Goal: Task Accomplishment & Management: Use online tool/utility

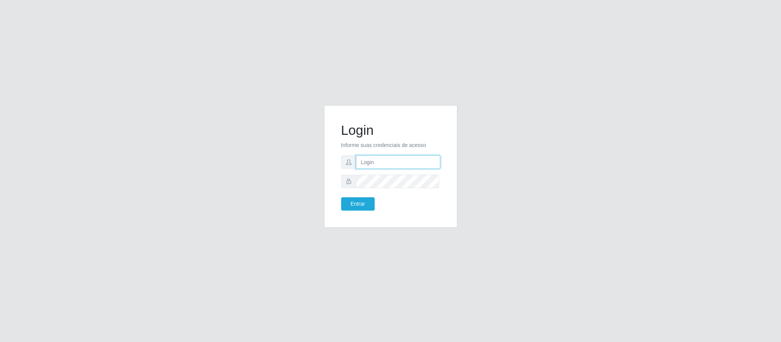
click at [405, 162] on input "text" at bounding box center [398, 162] width 84 height 13
type input "[PERSON_NAME]"
click at [341, 197] on button "Entrar" at bounding box center [358, 203] width 34 height 13
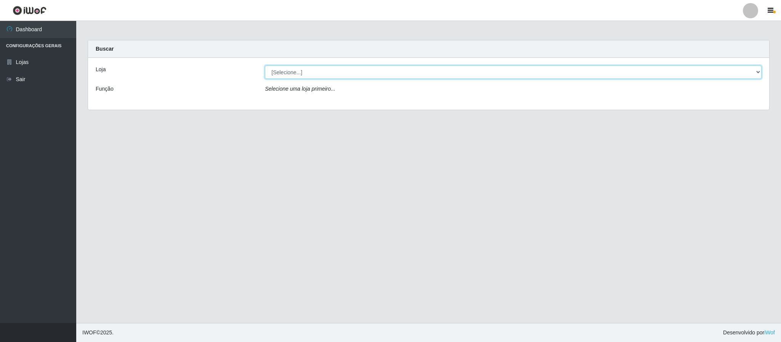
drag, startPoint x: 758, startPoint y: 74, endPoint x: 755, endPoint y: 75, distance: 3.8
click at [758, 74] on select "[Selecione...] Queiroz Atacadão - Coophab" at bounding box center [513, 72] width 497 height 13
select select "463"
click at [265, 66] on select "[Selecione...] Queiroz Atacadão - Coophab" at bounding box center [513, 72] width 497 height 13
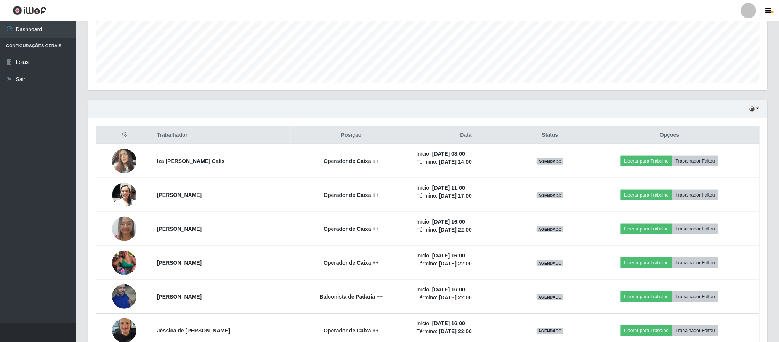
scroll to position [229, 0]
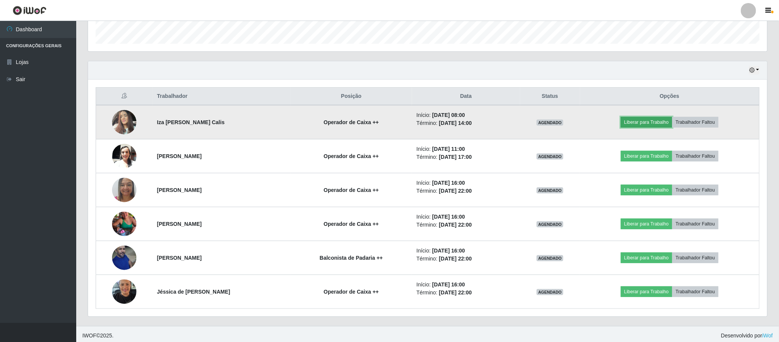
click at [659, 125] on button "Liberar para Trabalho" at bounding box center [646, 122] width 51 height 11
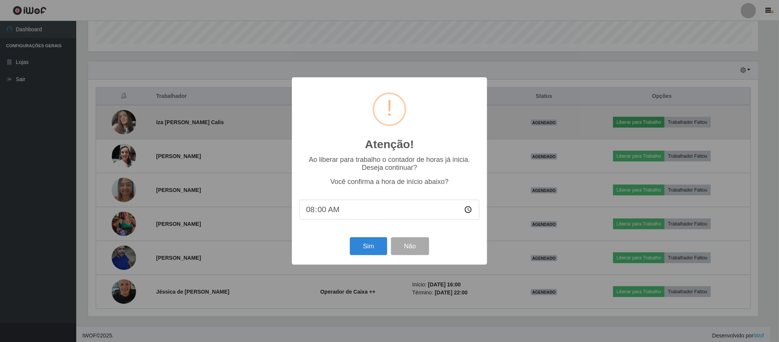
scroll to position [159, 672]
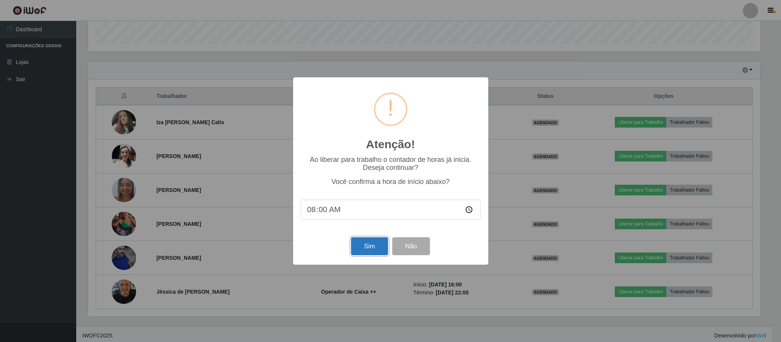
click at [370, 243] on button "Sim" at bounding box center [369, 246] width 37 height 18
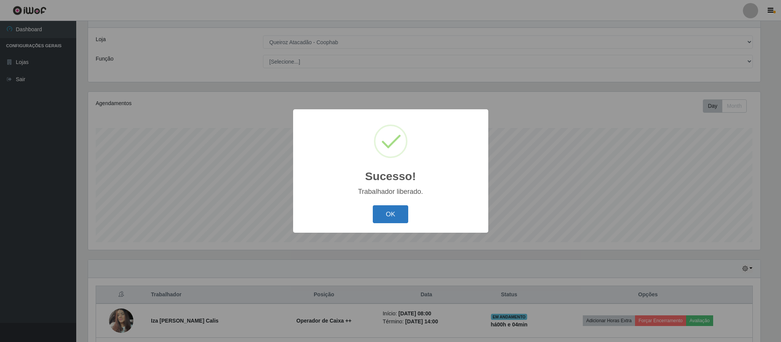
click at [394, 217] on button "OK" at bounding box center [390, 214] width 35 height 18
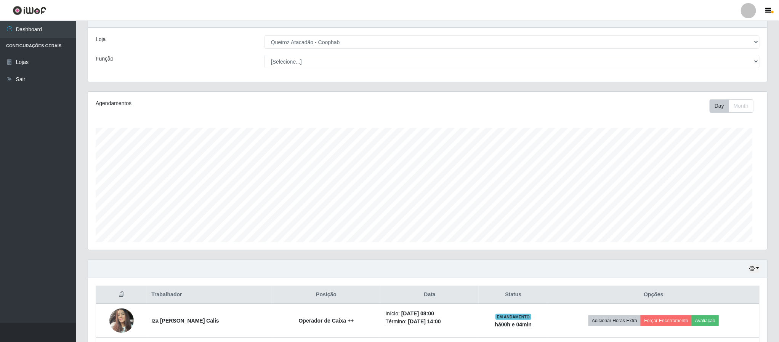
scroll to position [159, 678]
